Goal: Check status

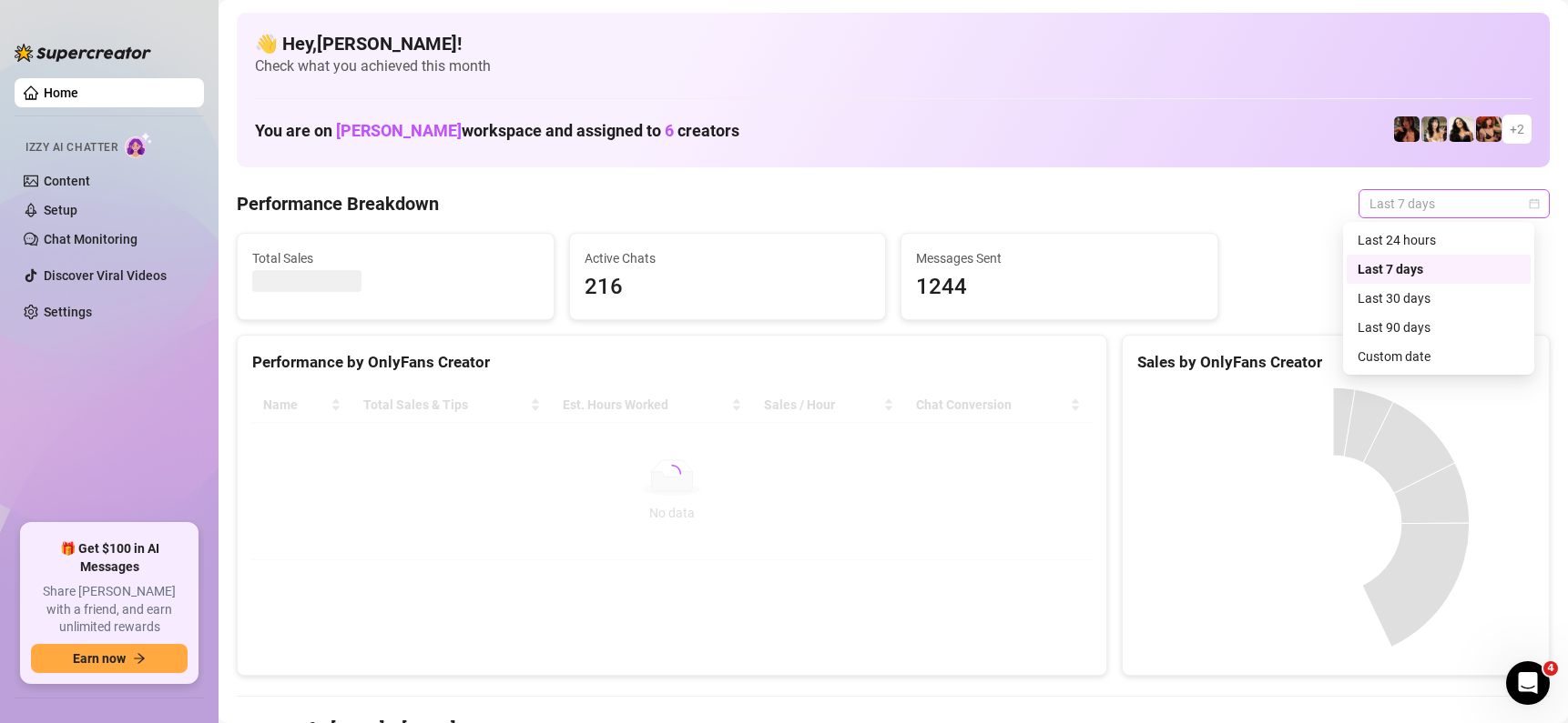
click at [1460, 212] on span "Last 7 days" at bounding box center [1453, 204] width 169 height 27
click at [1389, 355] on div "Custom date" at bounding box center [1438, 356] width 162 height 20
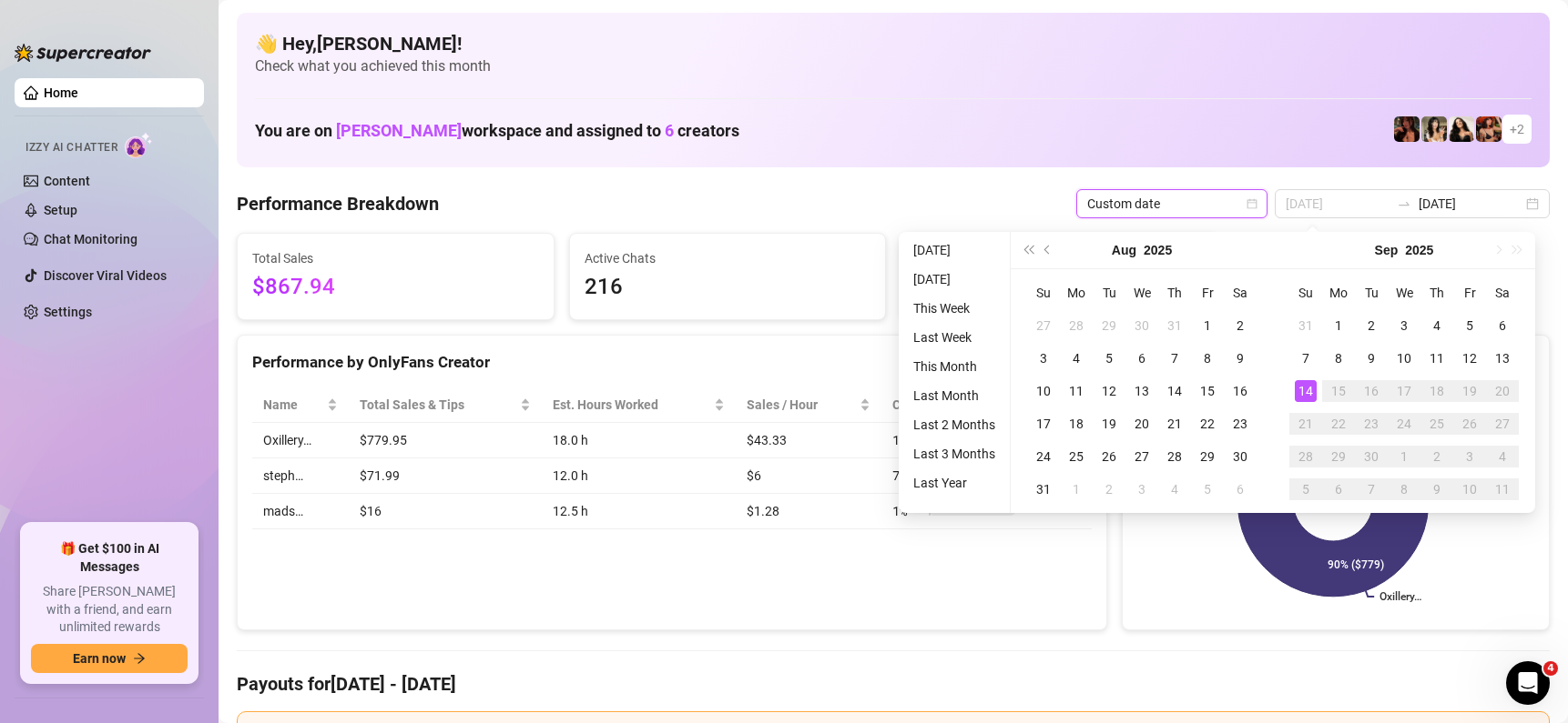
click at [1306, 383] on div "14" at bounding box center [1305, 391] width 21 height 21
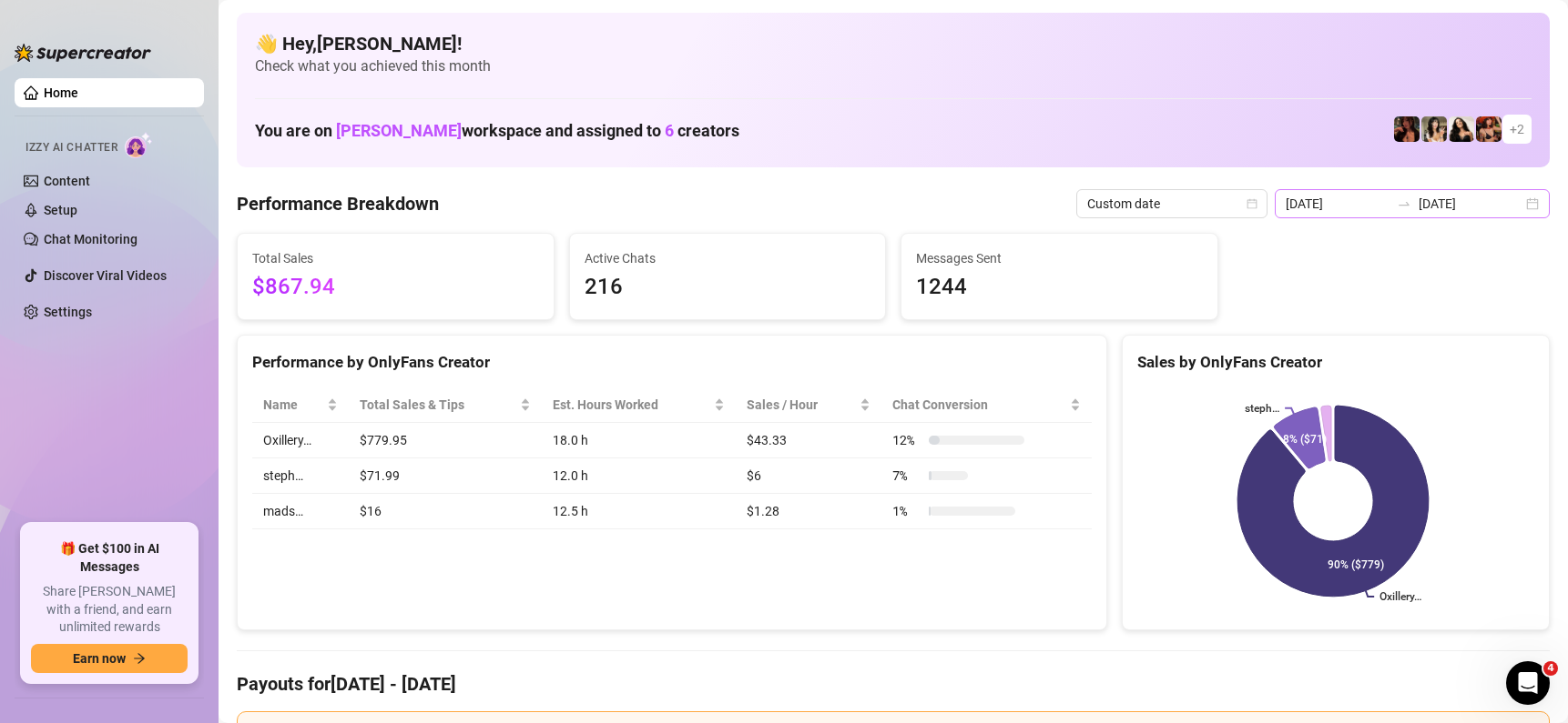
click at [1527, 204] on div "[DATE] [DATE]" at bounding box center [1412, 204] width 275 height 29
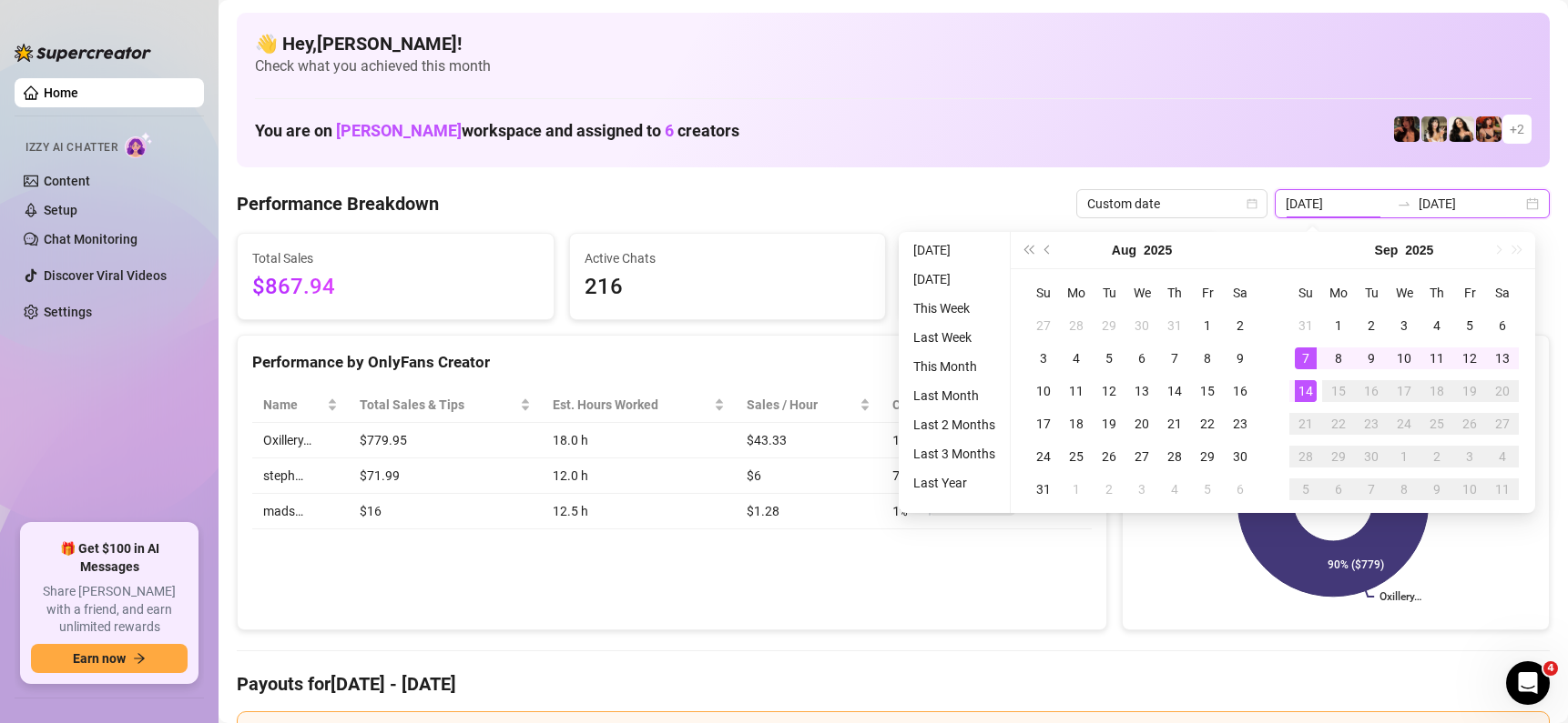
type input "[DATE]"
click at [1306, 390] on div "14" at bounding box center [1305, 391] width 21 height 21
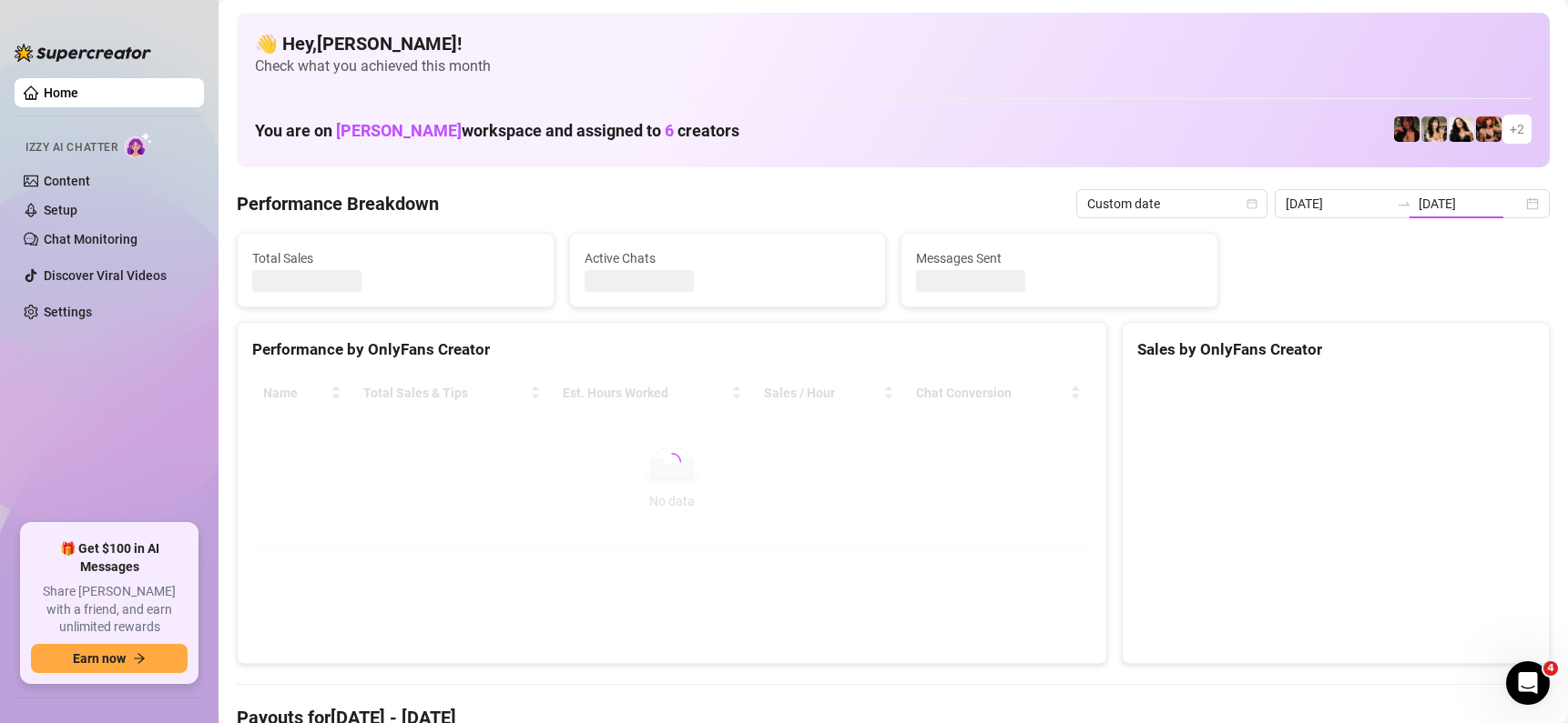
type input "[DATE]"
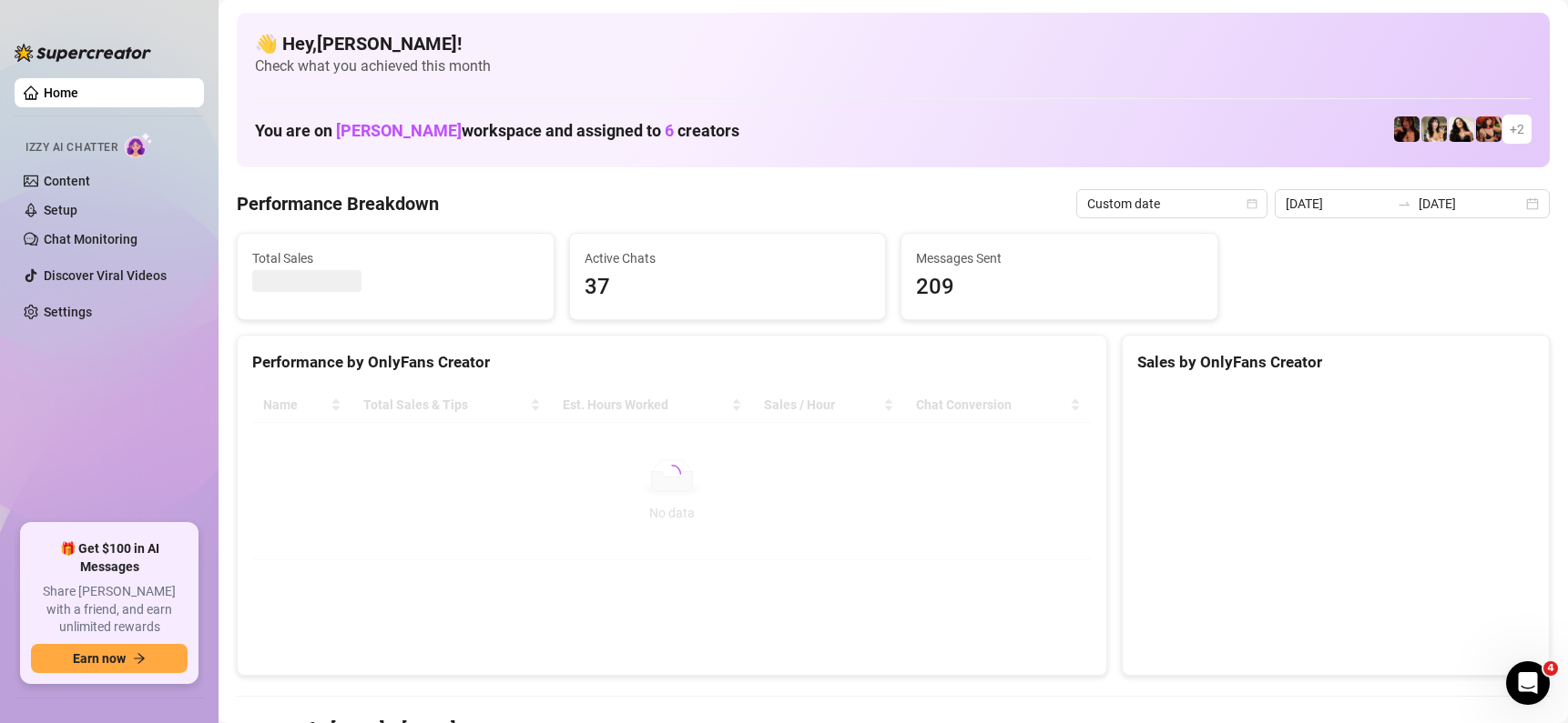
click at [868, 69] on span "Check what you achieved this month" at bounding box center [892, 66] width 1276 height 20
